Goal: Task Accomplishment & Management: Use online tool/utility

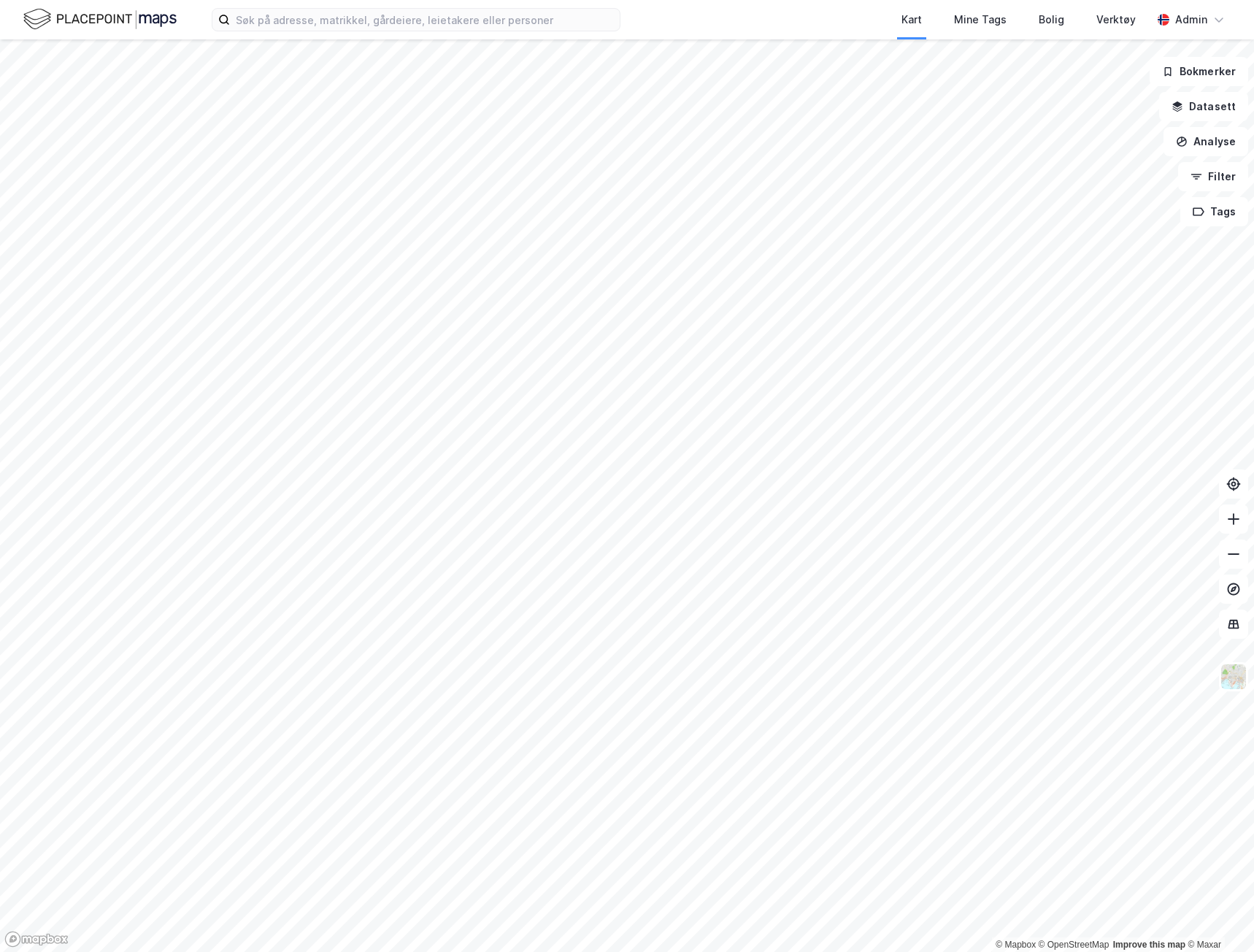
click at [301, 2] on div "Kart Mine Tags Bolig Verktøy Admin" at bounding box center [627, 20] width 1254 height 39
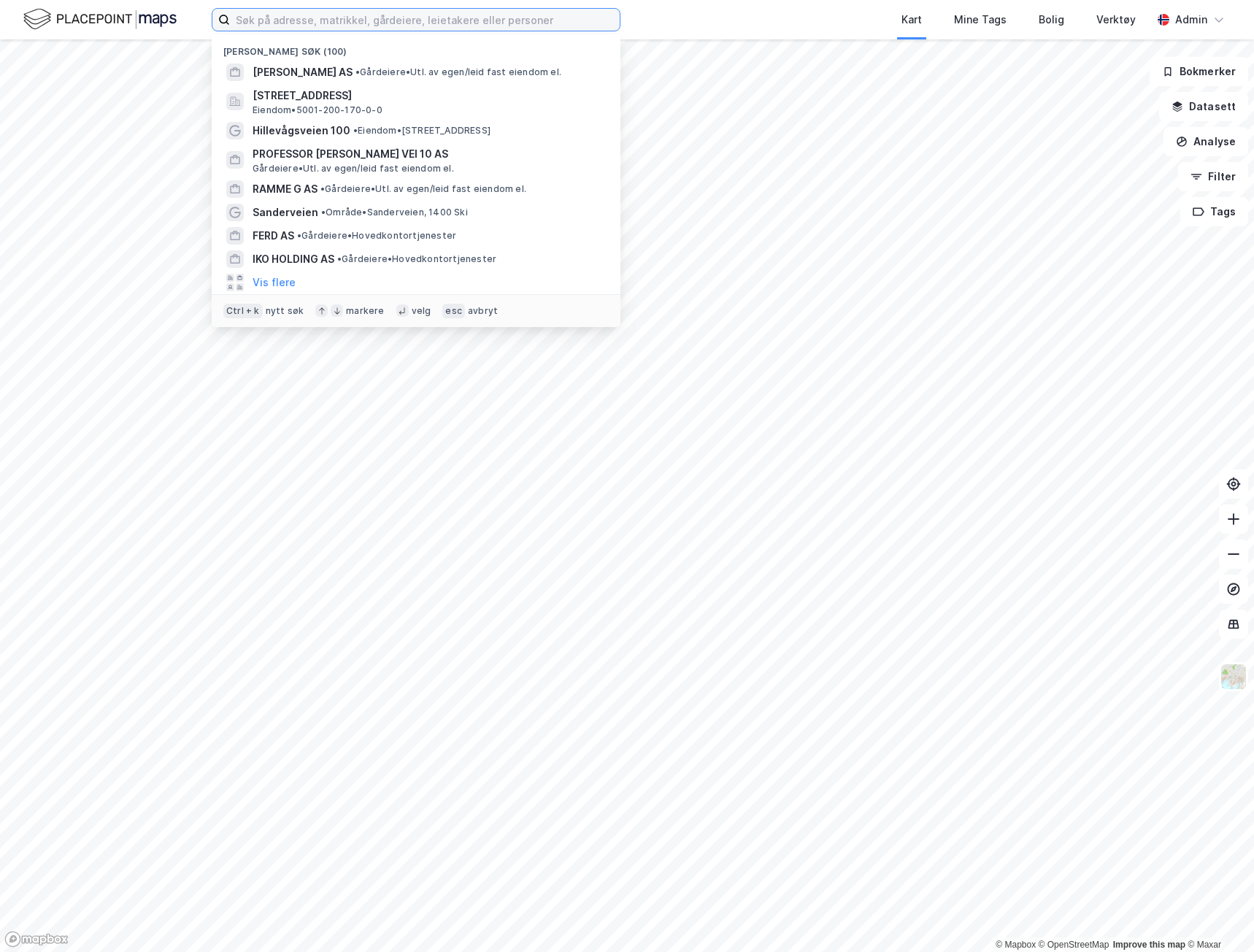
click at [311, 19] on input at bounding box center [424, 19] width 390 height 22
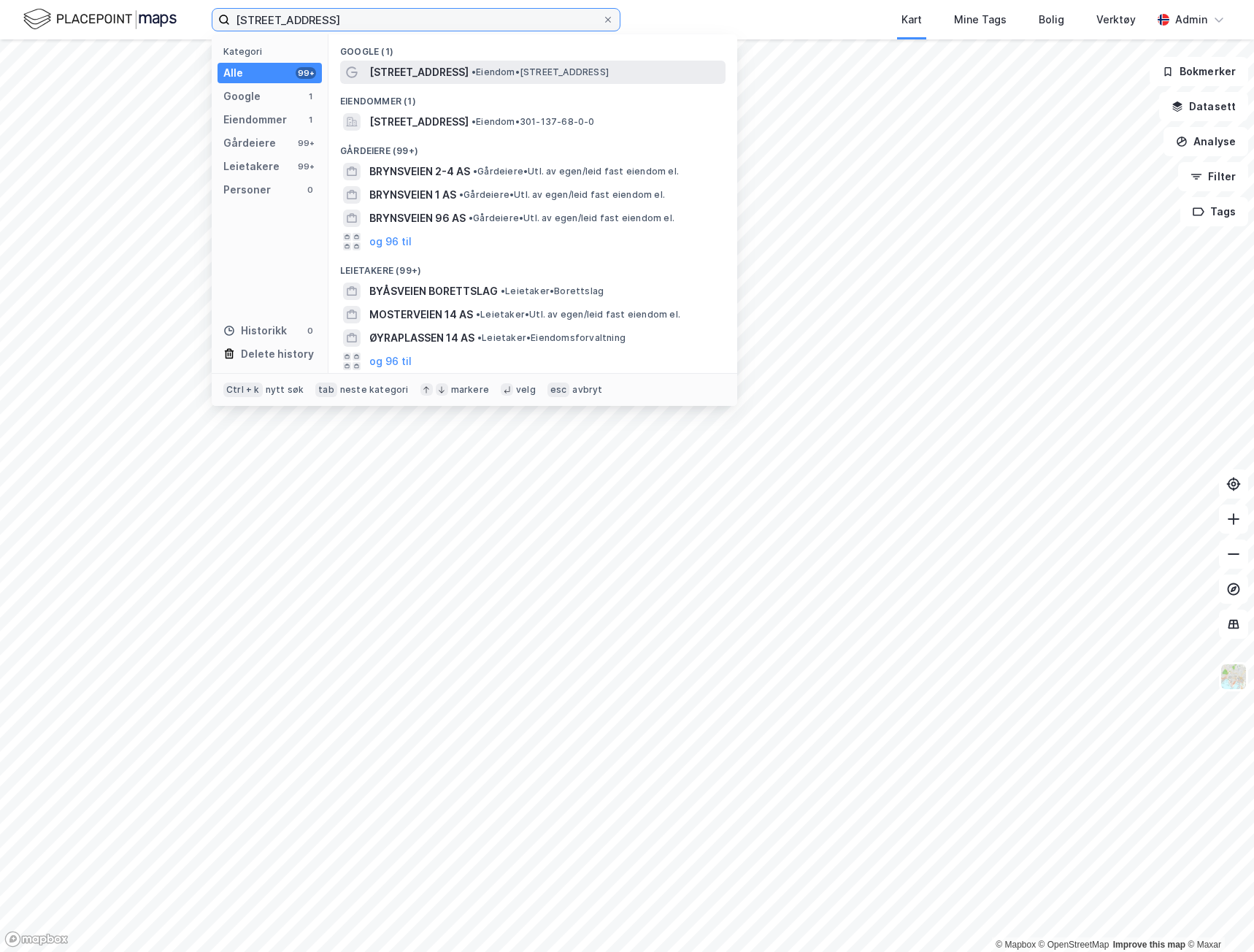
type input "[STREET_ADDRESS]"
click at [372, 71] on span "[STREET_ADDRESS]" at bounding box center [419, 72] width 99 height 18
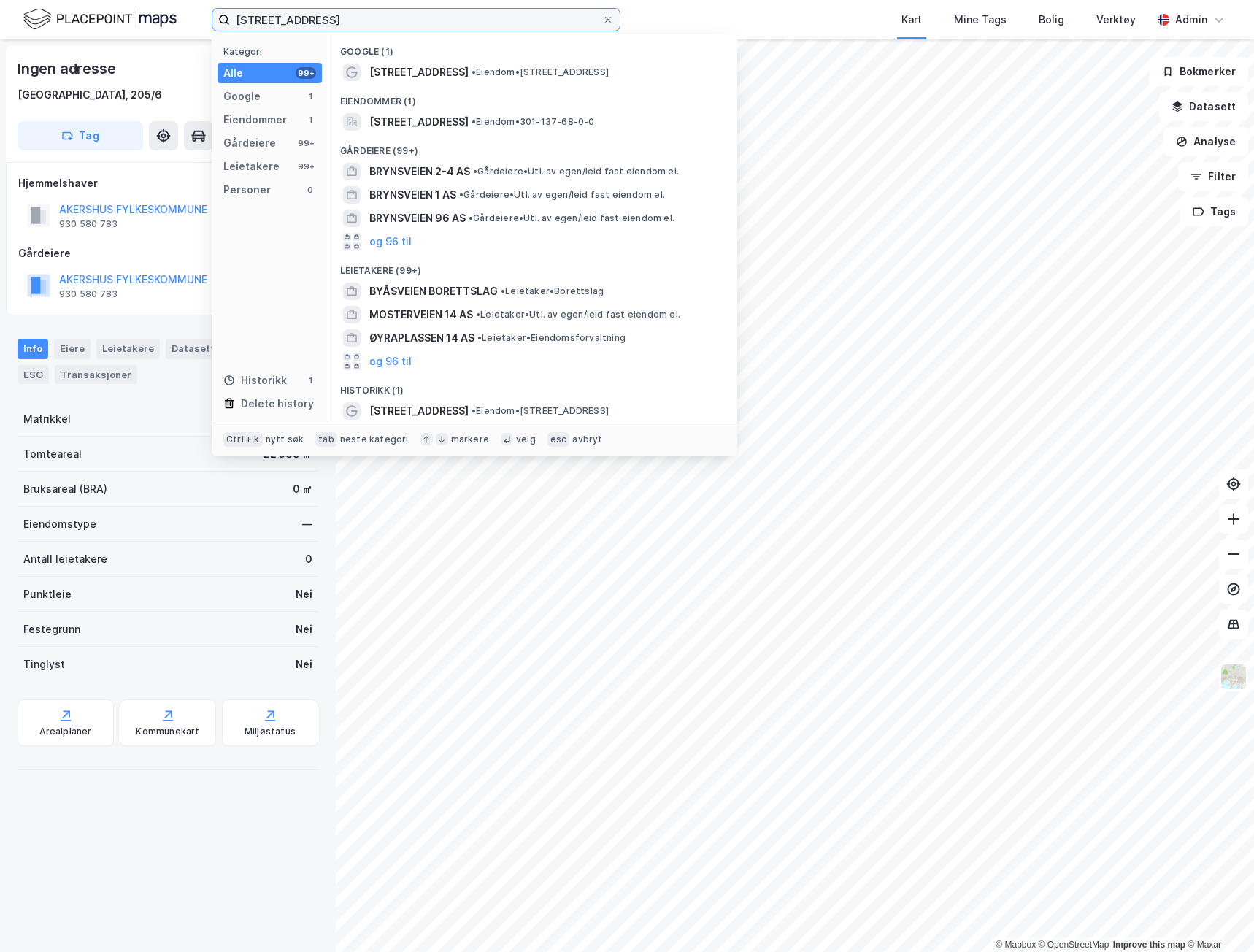
click at [373, 18] on input "[STREET_ADDRESS]" at bounding box center [416, 19] width 372 height 22
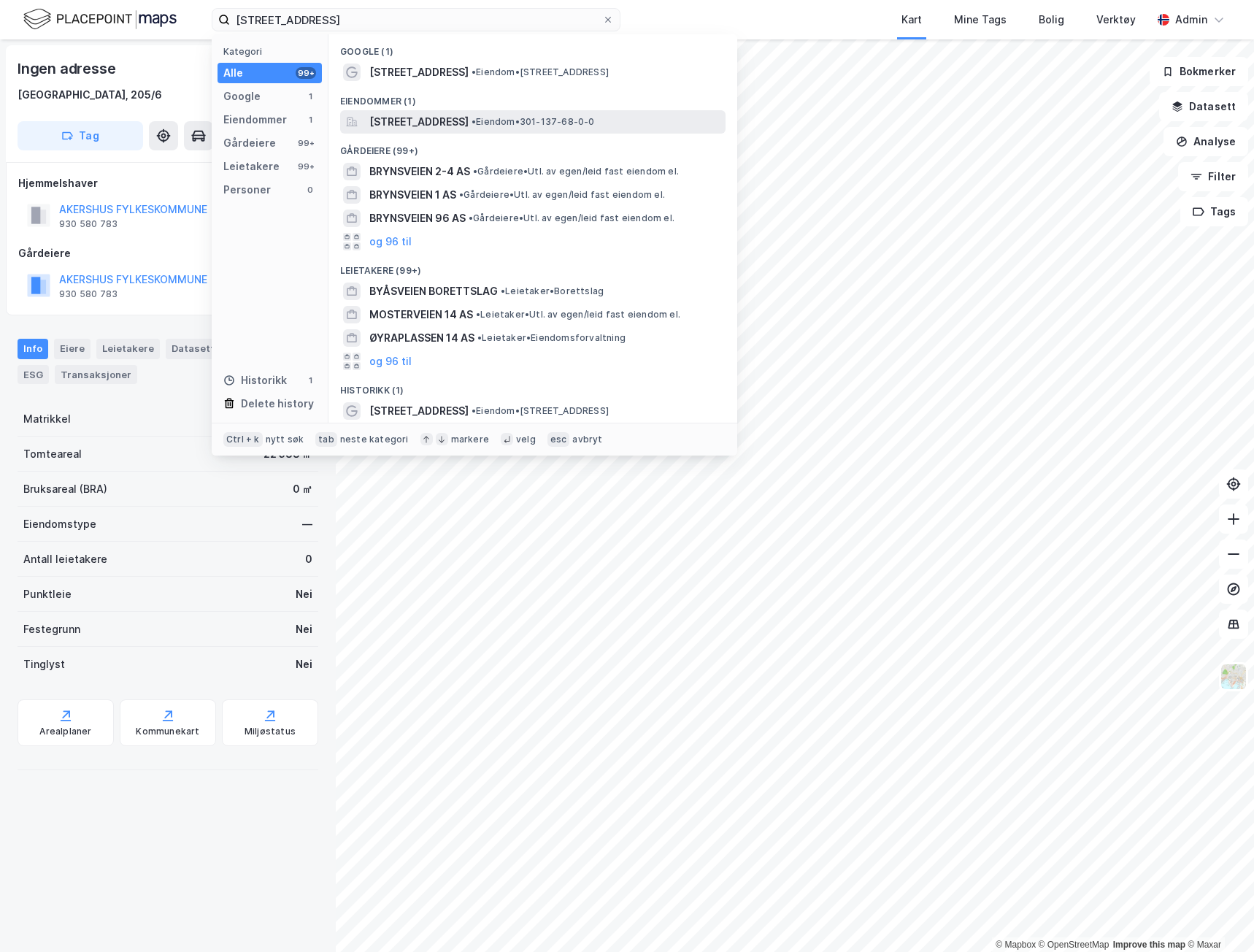
click at [399, 122] on span "[STREET_ADDRESS]" at bounding box center [419, 121] width 99 height 18
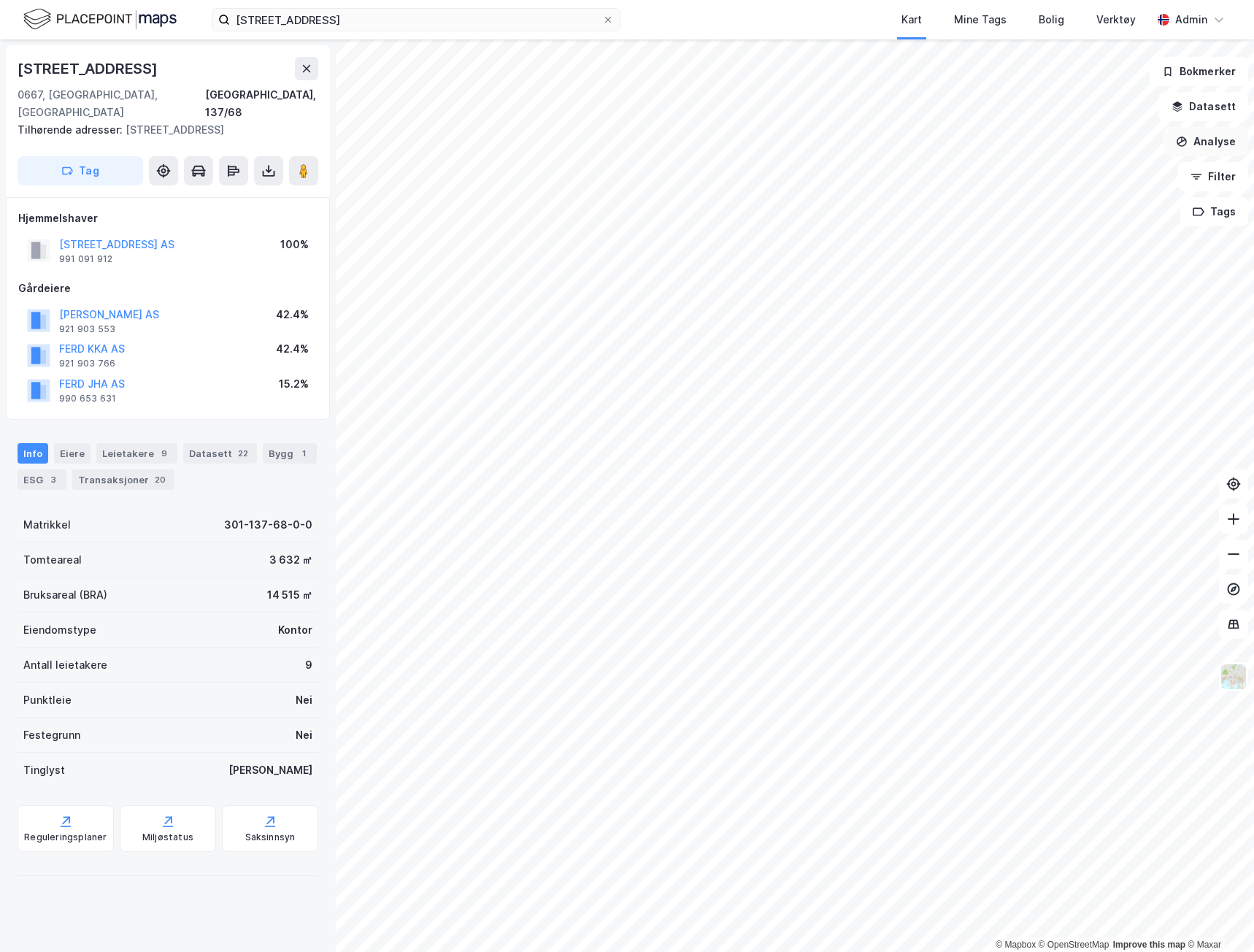
click at [1205, 143] on button "Analyse" at bounding box center [1205, 141] width 84 height 29
click at [1048, 202] on div "Tegn sirkel" at bounding box center [1078, 202] width 127 height 12
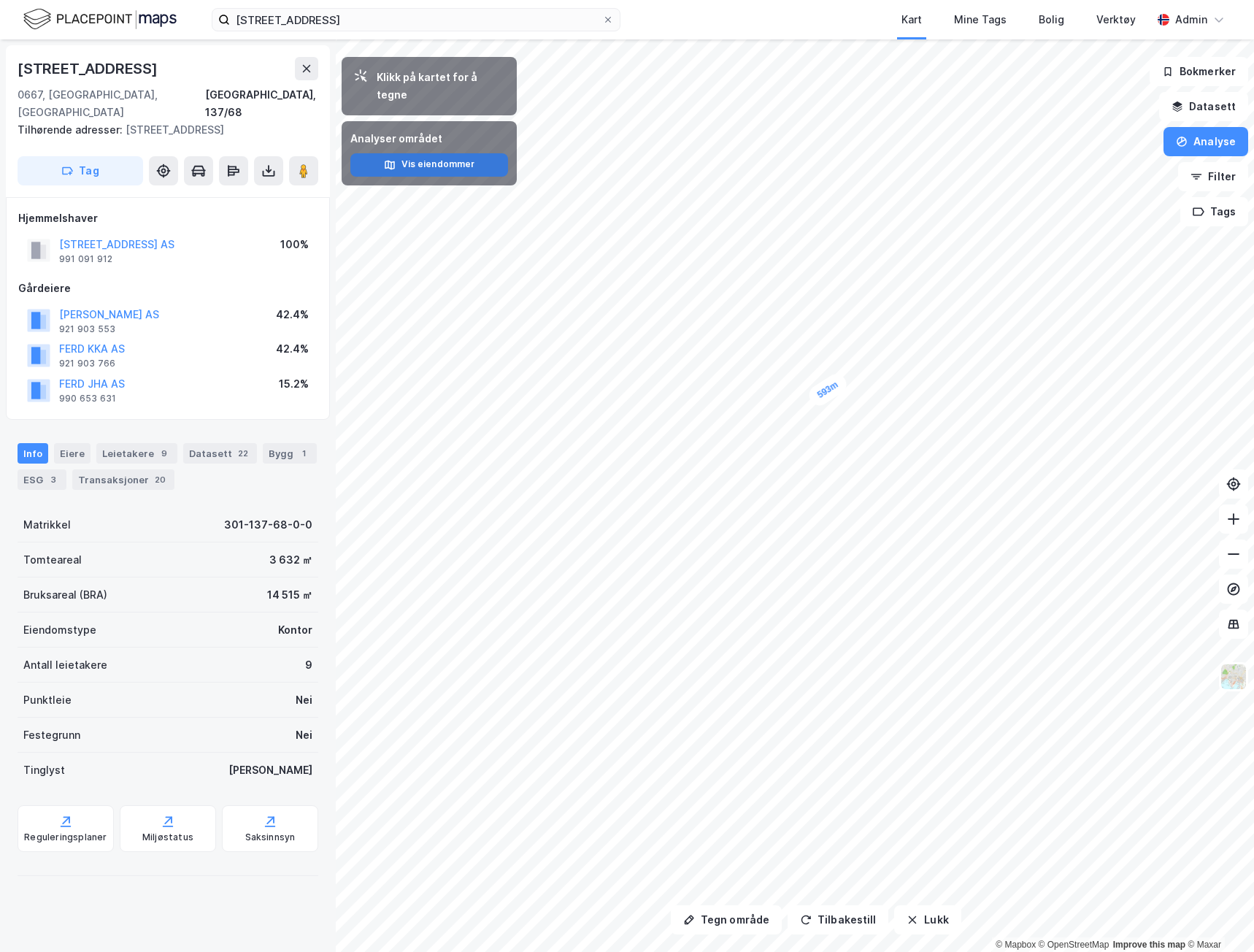
click at [466, 153] on button "Vis eiendommer" at bounding box center [429, 164] width 158 height 23
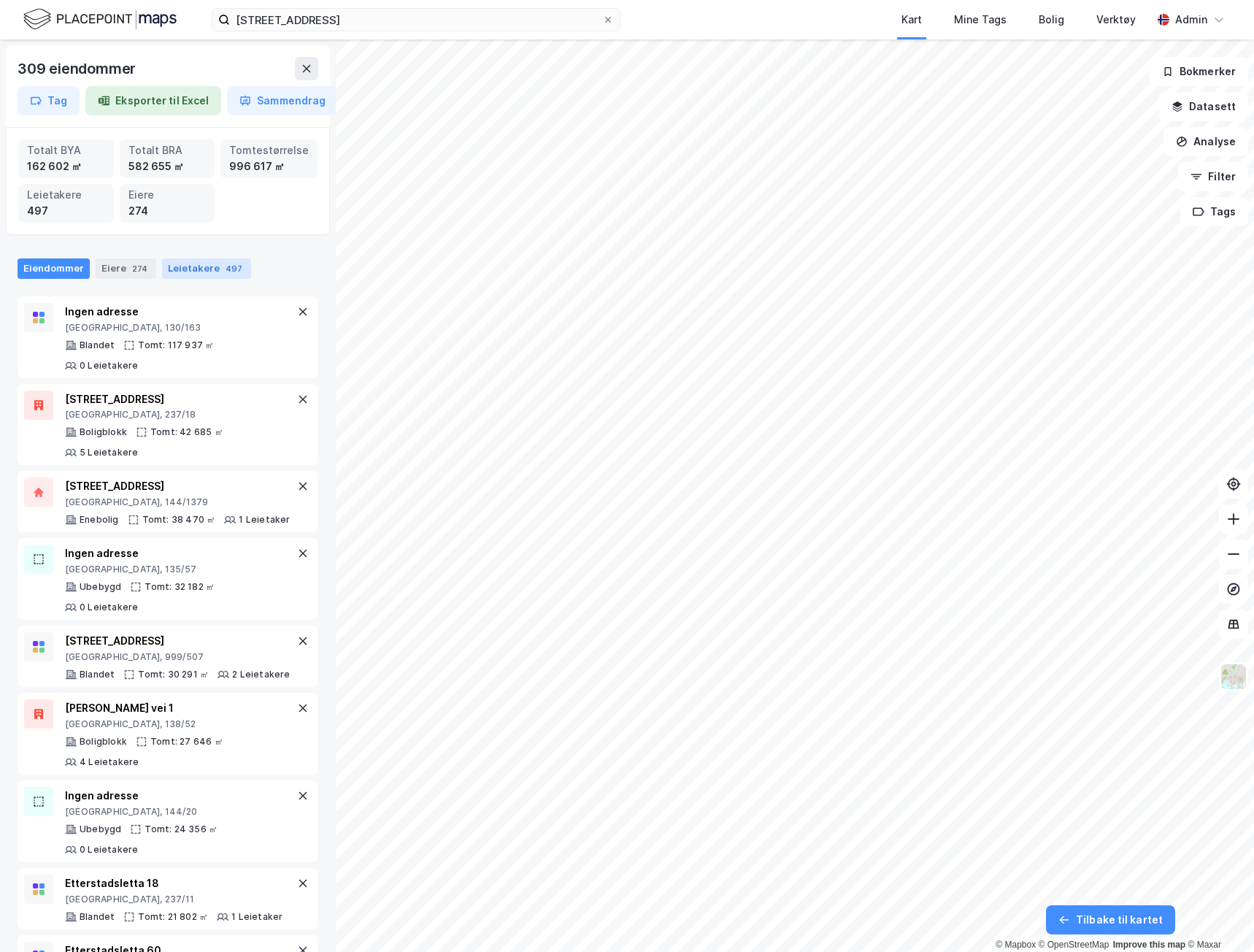
click at [177, 272] on div "Leietakere 497" at bounding box center [206, 269] width 89 height 21
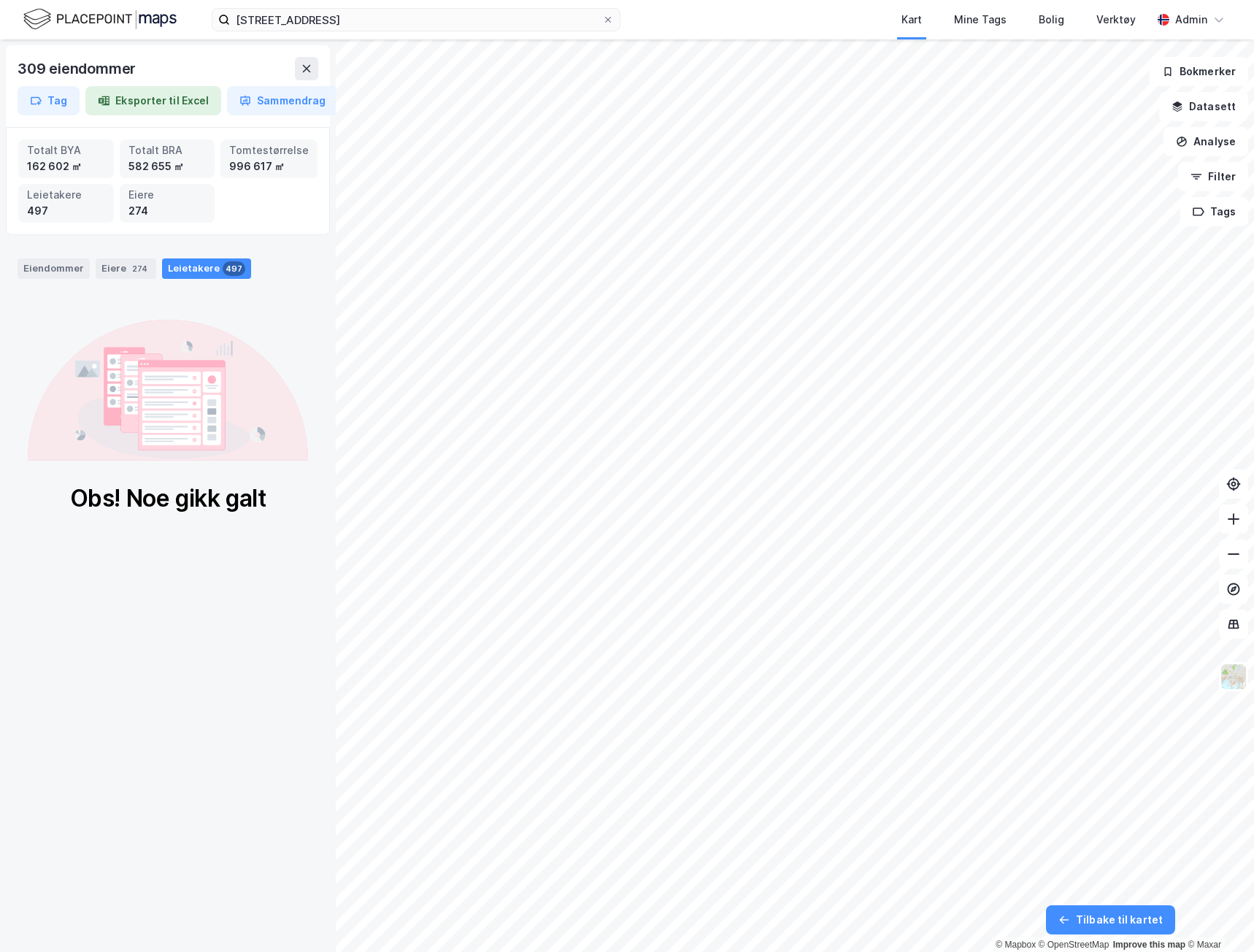
click at [125, 254] on div "Eiendommer Eiere 274 Leietakere 497" at bounding box center [168, 263] width 336 height 44
click at [118, 265] on div "Eiere 274" at bounding box center [126, 269] width 61 height 21
click at [69, 276] on div "Eiendommer" at bounding box center [54, 269] width 72 height 21
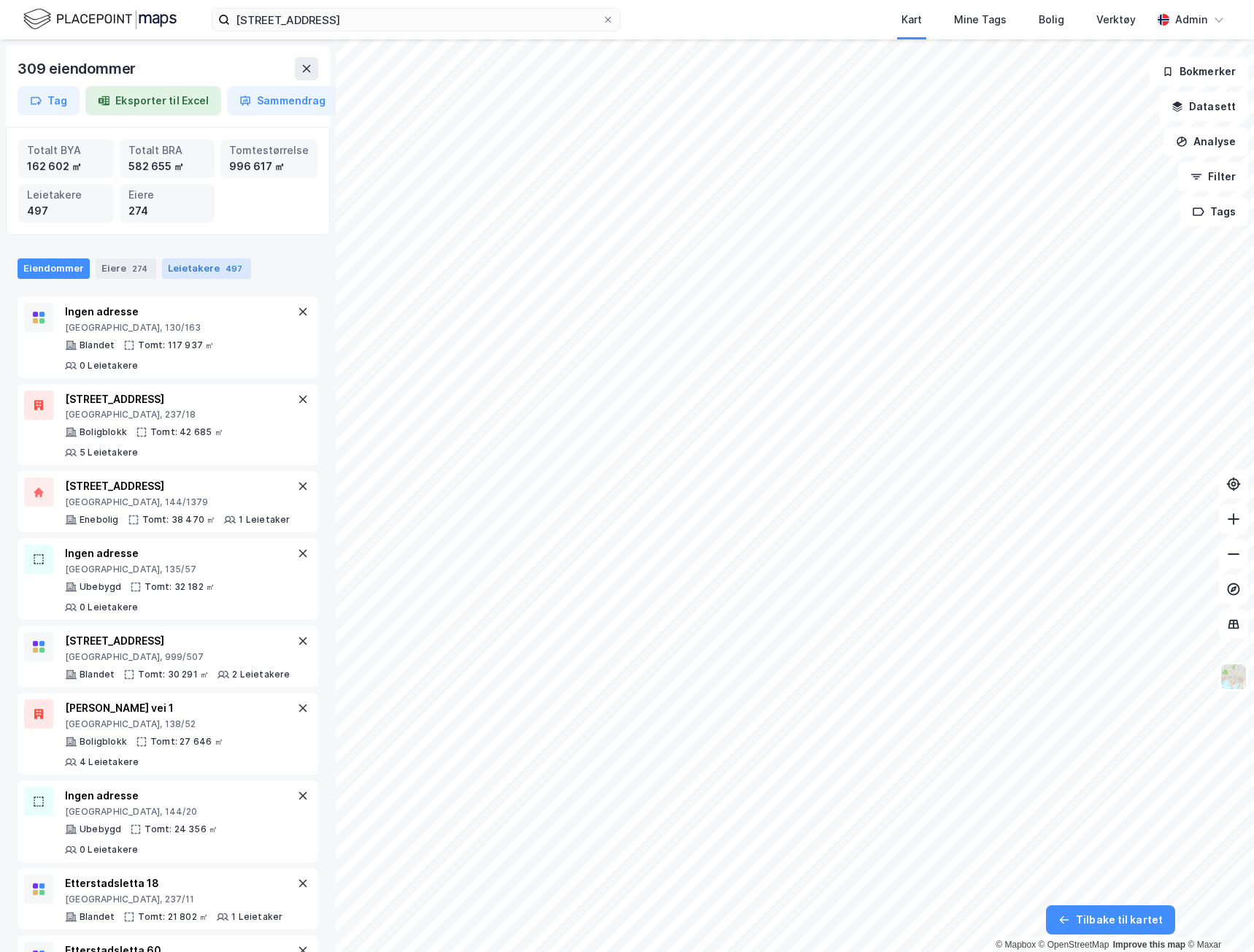
click at [185, 260] on div "Leietakere 497" at bounding box center [206, 269] width 89 height 21
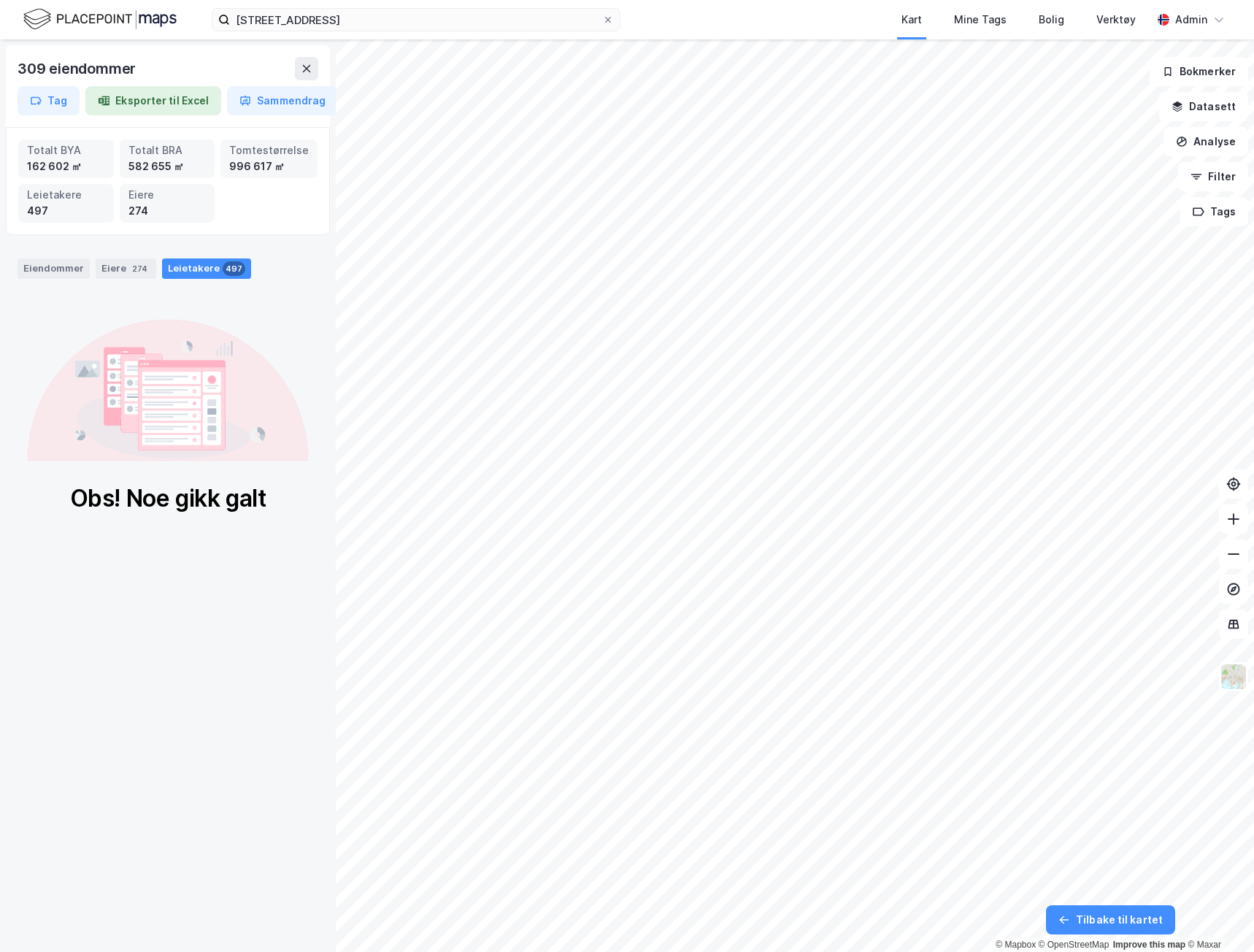
drag, startPoint x: 122, startPoint y: 266, endPoint x: 115, endPoint y: 157, distance: 109.2
click at [119, 265] on div "Eiere 274" at bounding box center [126, 269] width 61 height 21
click at [130, 100] on button "Eksporter til Excel" at bounding box center [153, 100] width 136 height 29
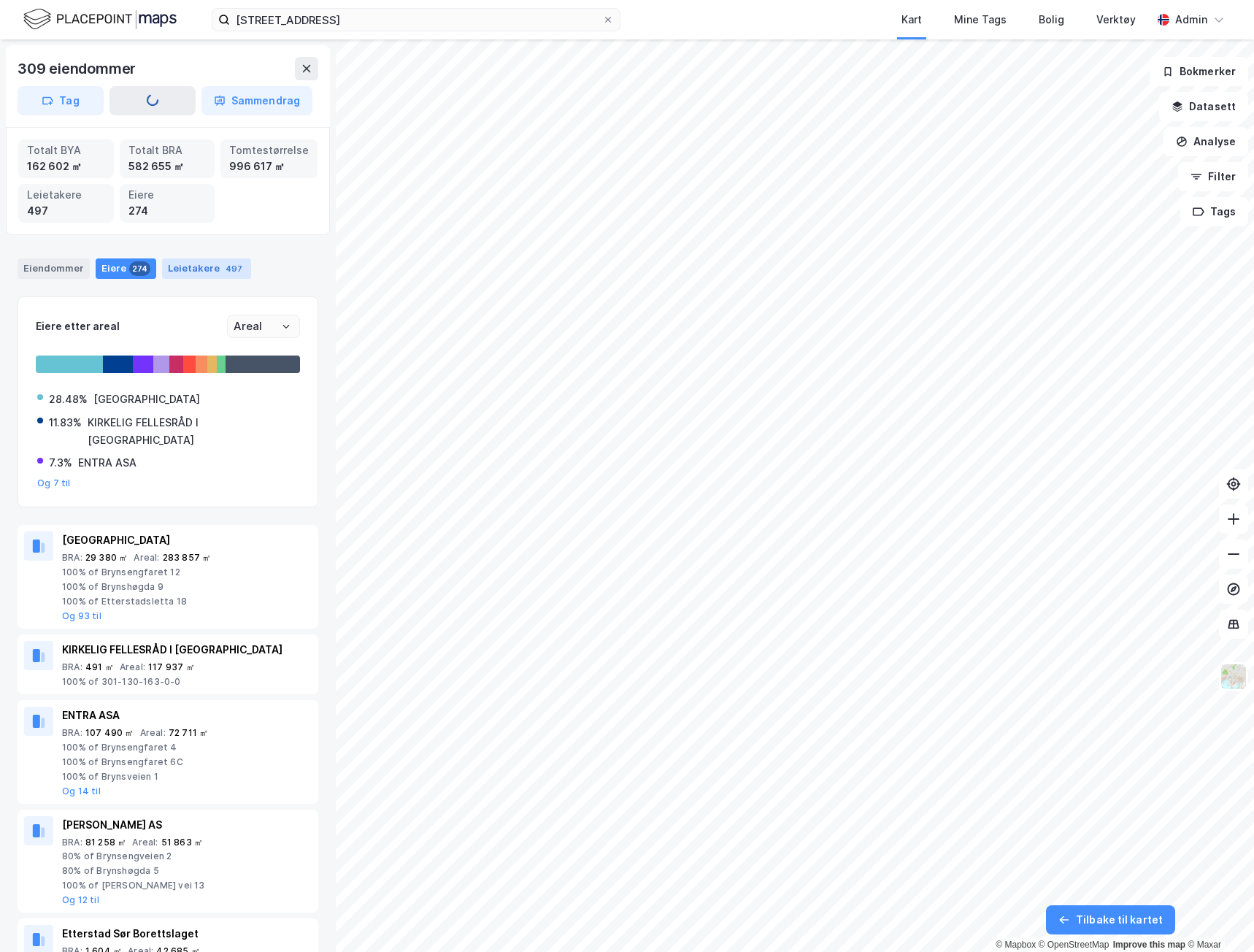
click at [188, 267] on div "Leietakere 497" at bounding box center [206, 269] width 89 height 21
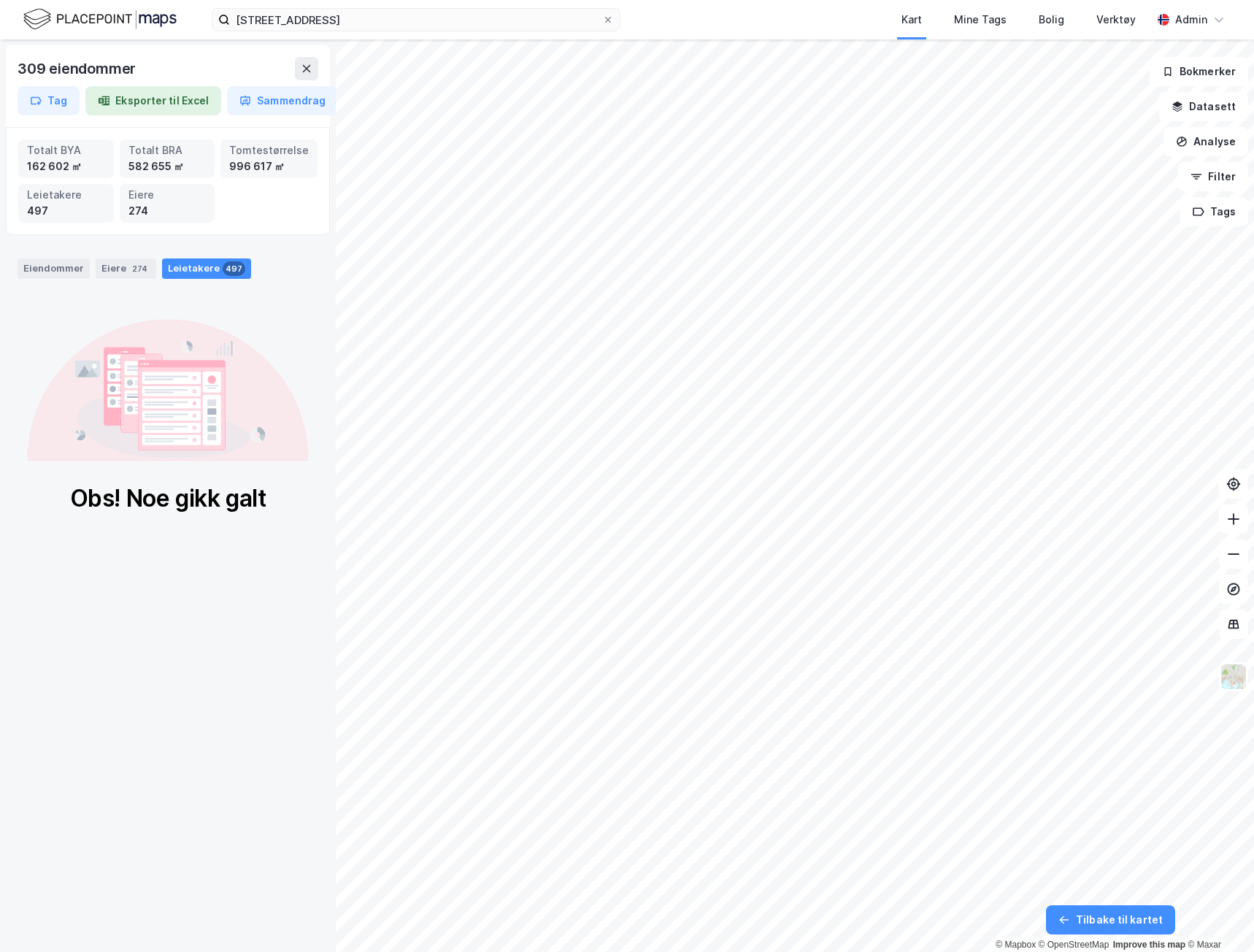
click at [235, 654] on div "309 eiendommer Tag Eksporter til Excel Sammendrag Totalt BYA 162 602 ㎡ Totalt B…" at bounding box center [168, 496] width 336 height 913
click at [300, 62] on button at bounding box center [306, 69] width 23 height 23
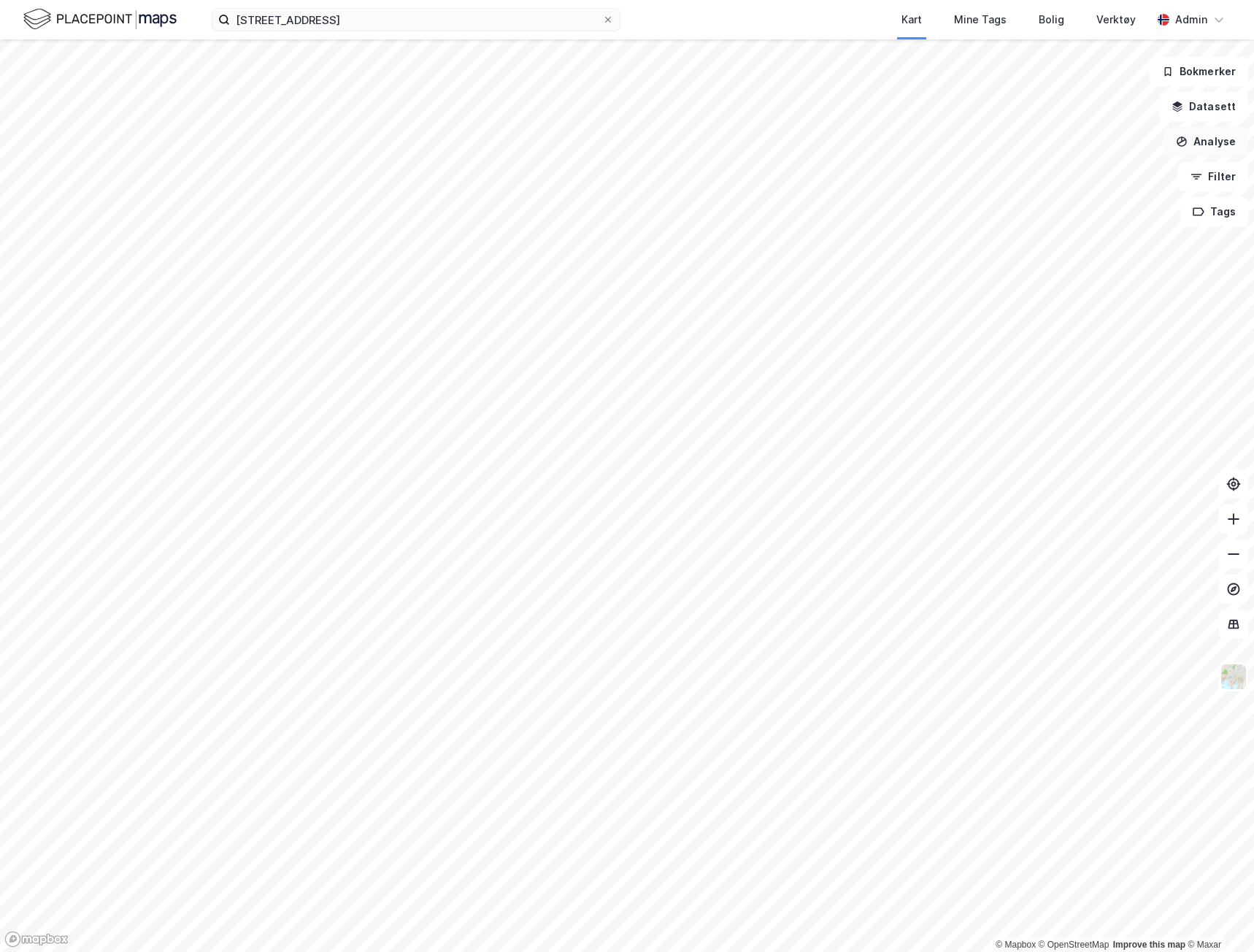
click at [1216, 146] on button "Analyse" at bounding box center [1205, 141] width 84 height 29
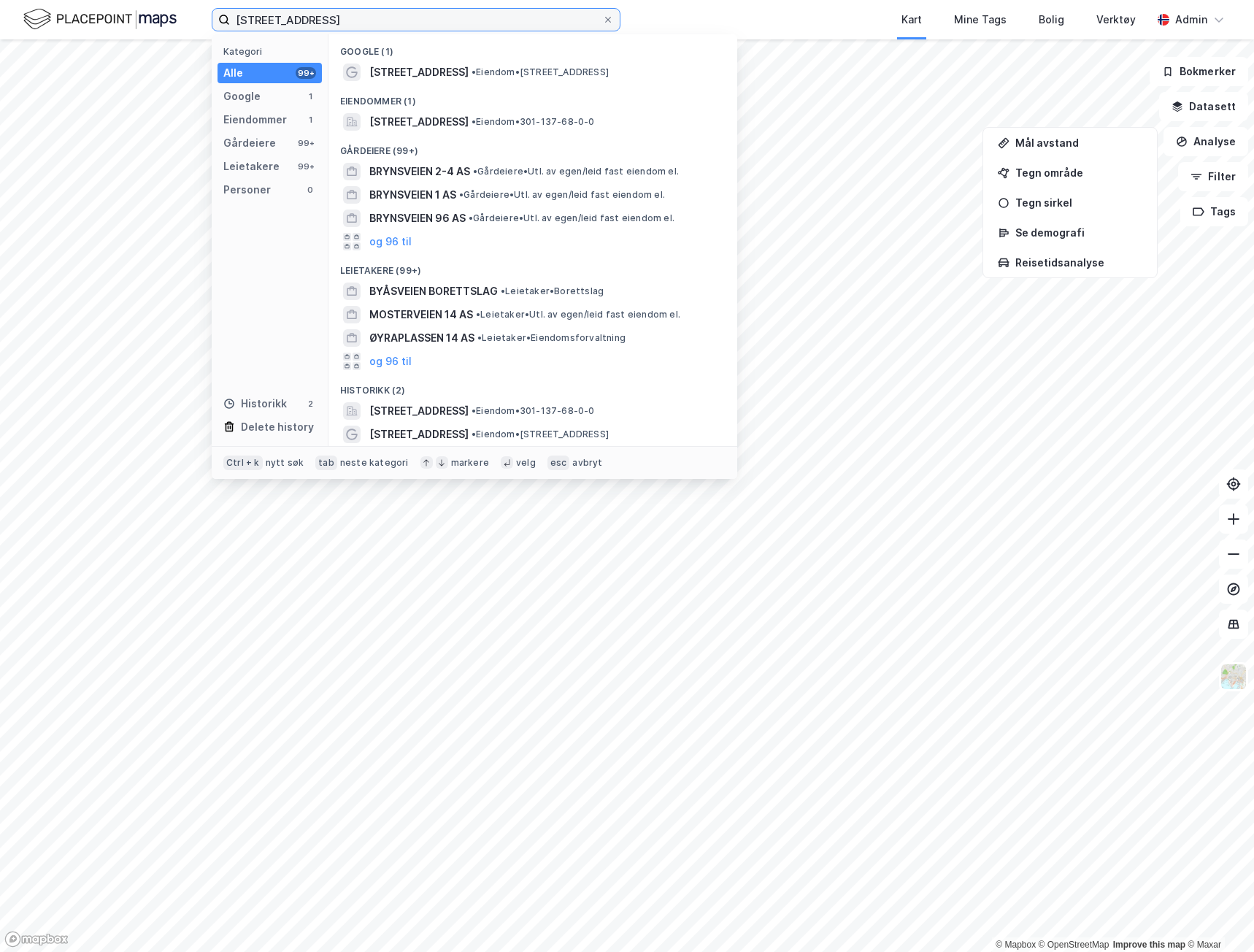
click at [462, 20] on input "[STREET_ADDRESS]" at bounding box center [416, 19] width 372 height 22
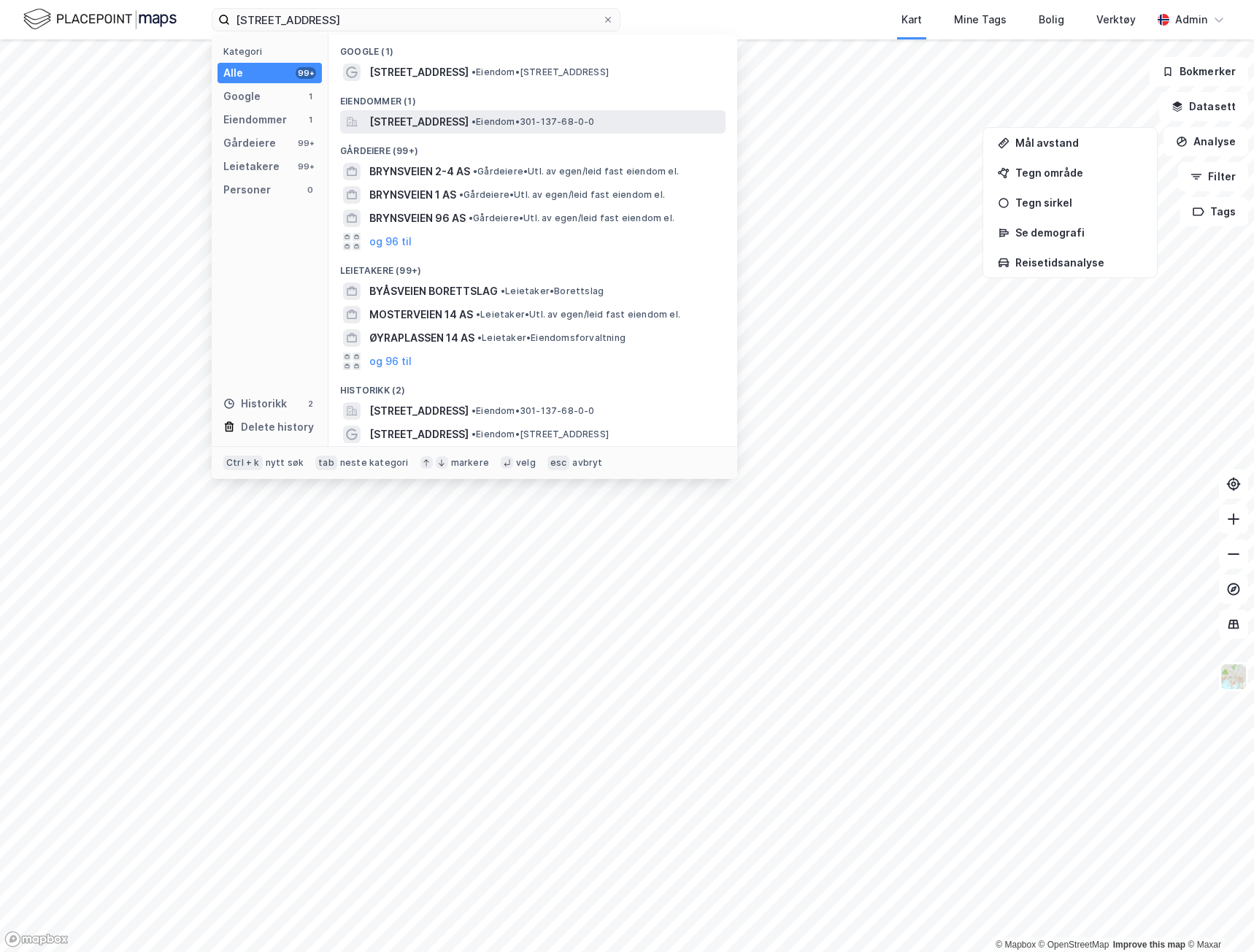
click at [414, 115] on span "[STREET_ADDRESS]" at bounding box center [419, 121] width 99 height 18
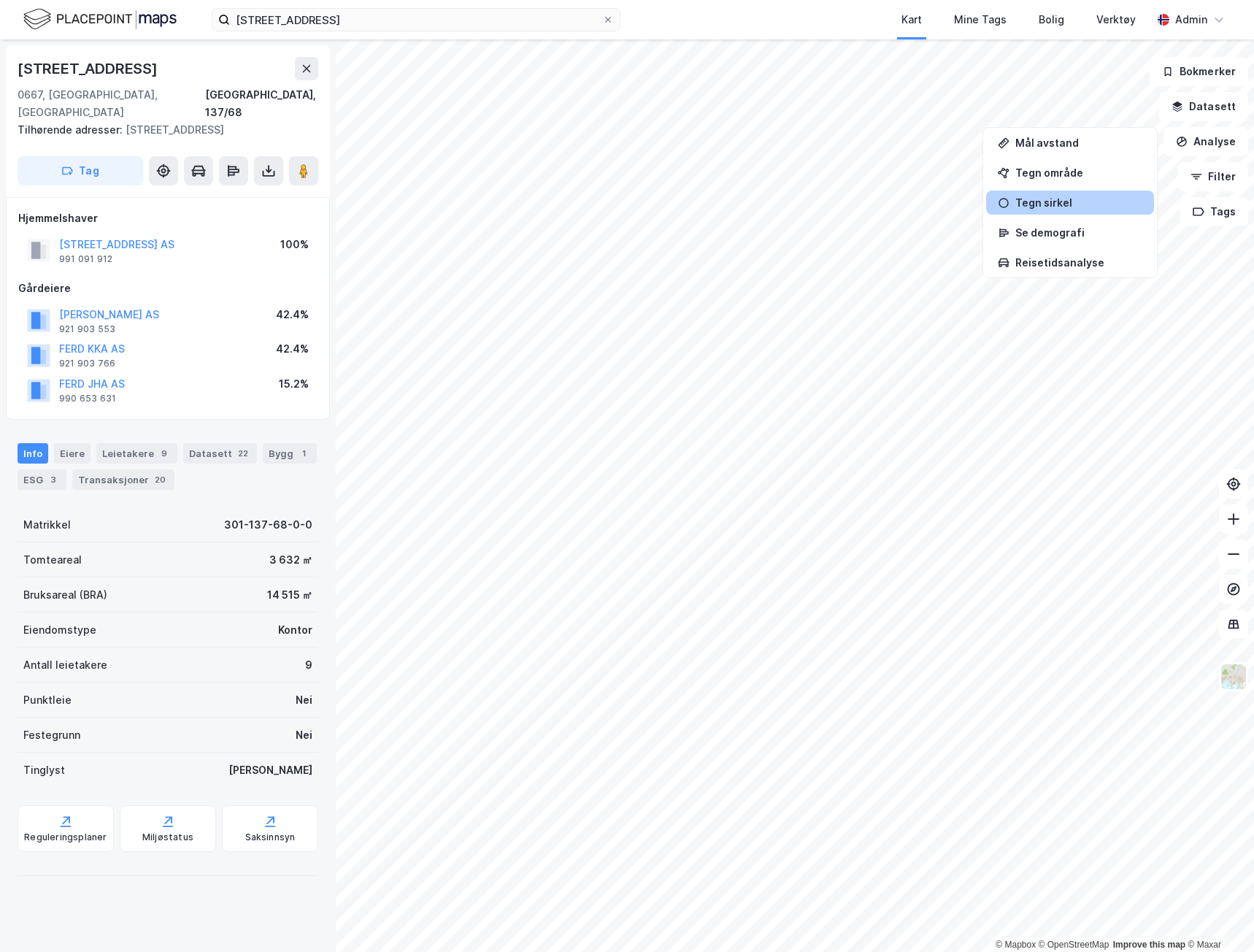
click at [1049, 201] on div "Tegn sirkel" at bounding box center [1078, 202] width 127 height 12
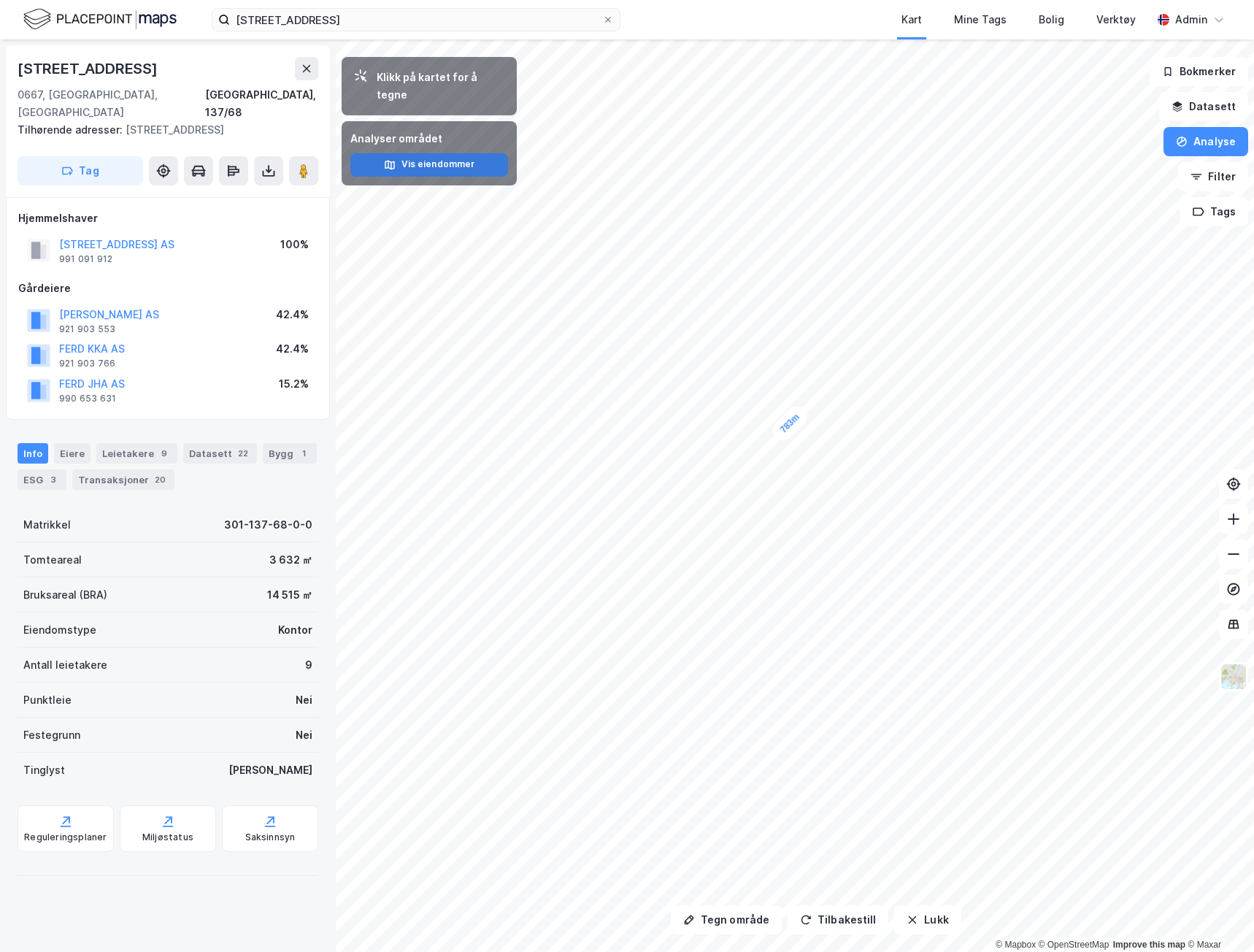
click at [461, 153] on button "Vis eiendommer" at bounding box center [429, 164] width 158 height 23
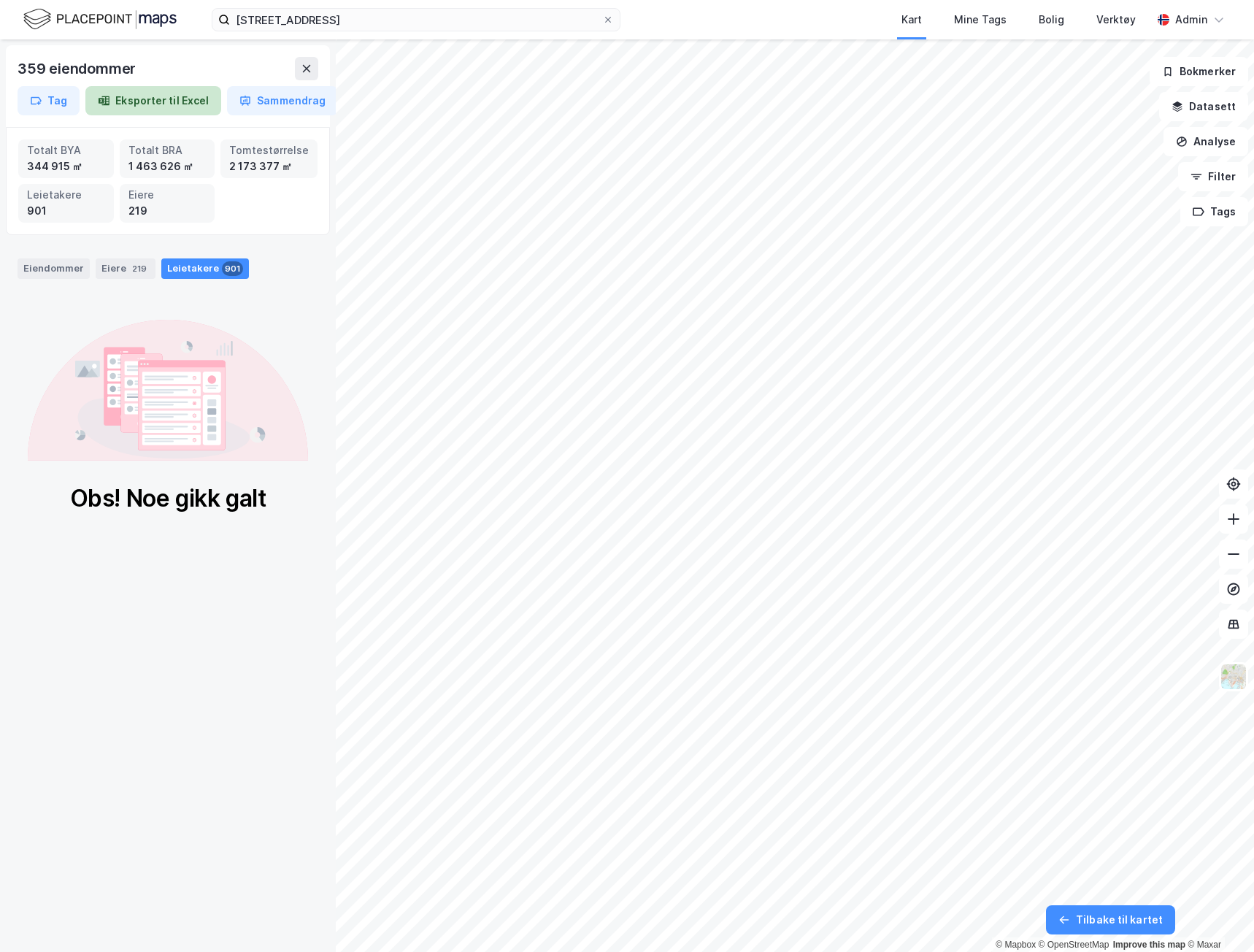
click at [195, 106] on button "Eksporter til Excel" at bounding box center [153, 100] width 136 height 29
